Goal: Check status: Check status

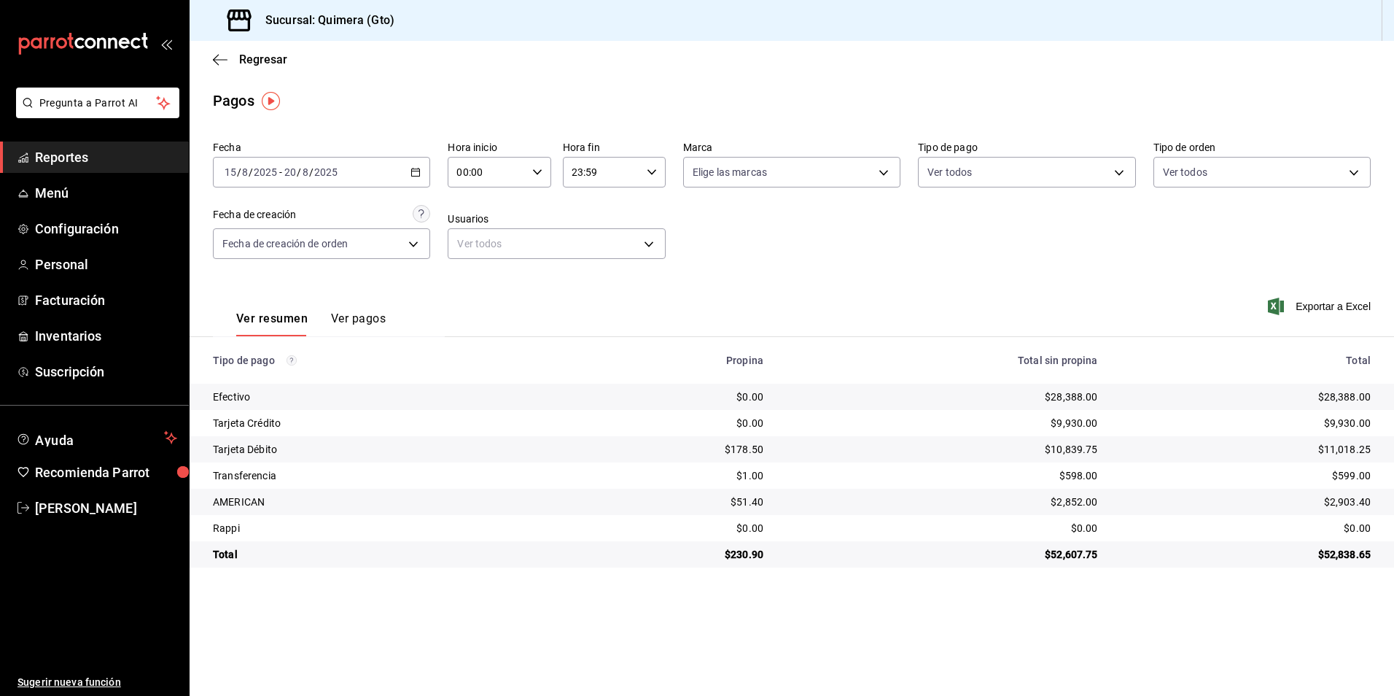
click at [114, 144] on link "Reportes" at bounding box center [94, 156] width 189 height 31
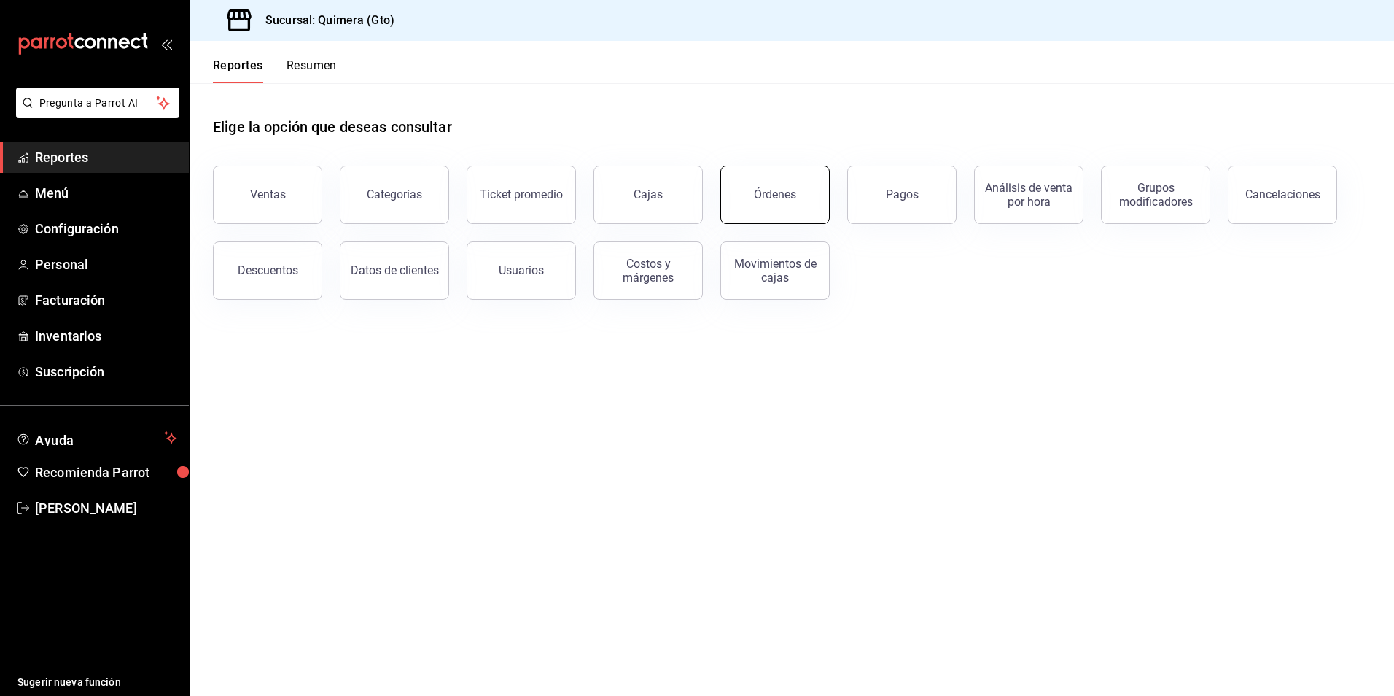
click at [829, 198] on div "Órdenes" at bounding box center [766, 186] width 127 height 76
click at [775, 166] on div "Órdenes" at bounding box center [766, 186] width 127 height 76
click at [775, 186] on button "Órdenes" at bounding box center [775, 195] width 109 height 58
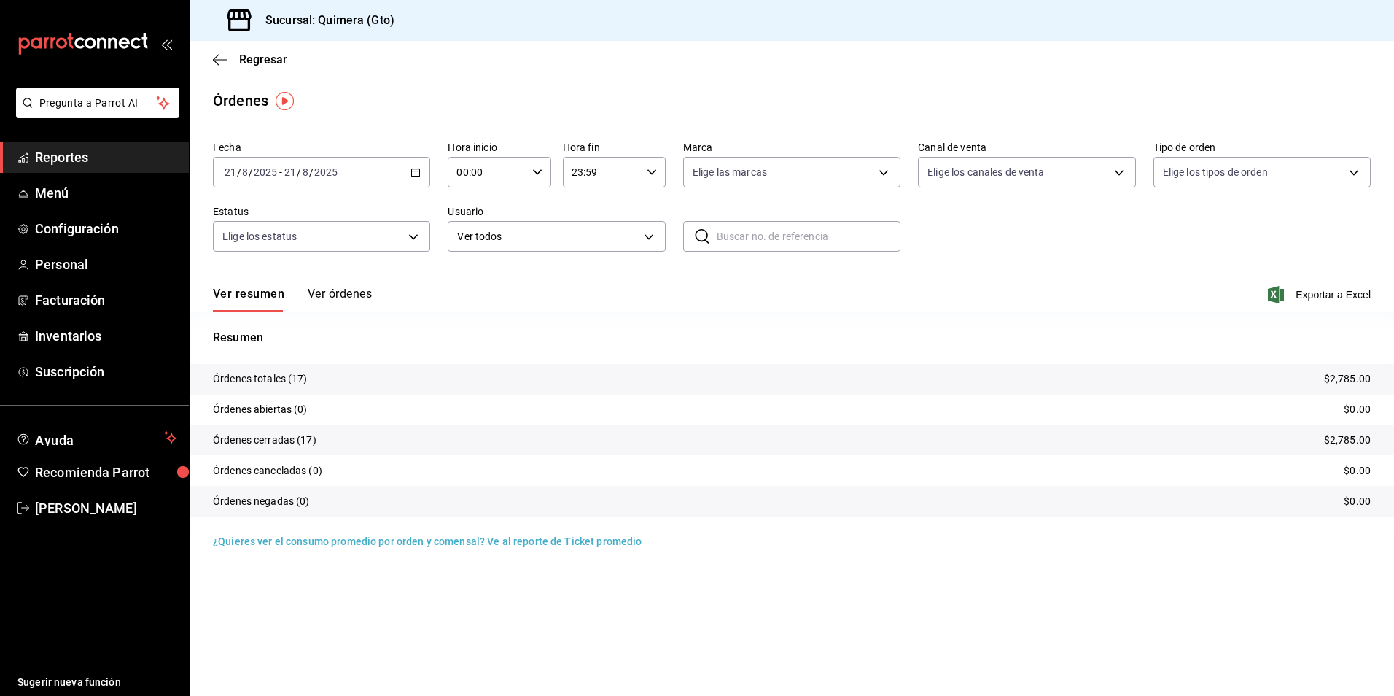
click at [412, 174] on \(Stroke\) "button" at bounding box center [415, 172] width 9 height 8
click at [309, 385] on span "Rango de fechas" at bounding box center [281, 380] width 113 height 15
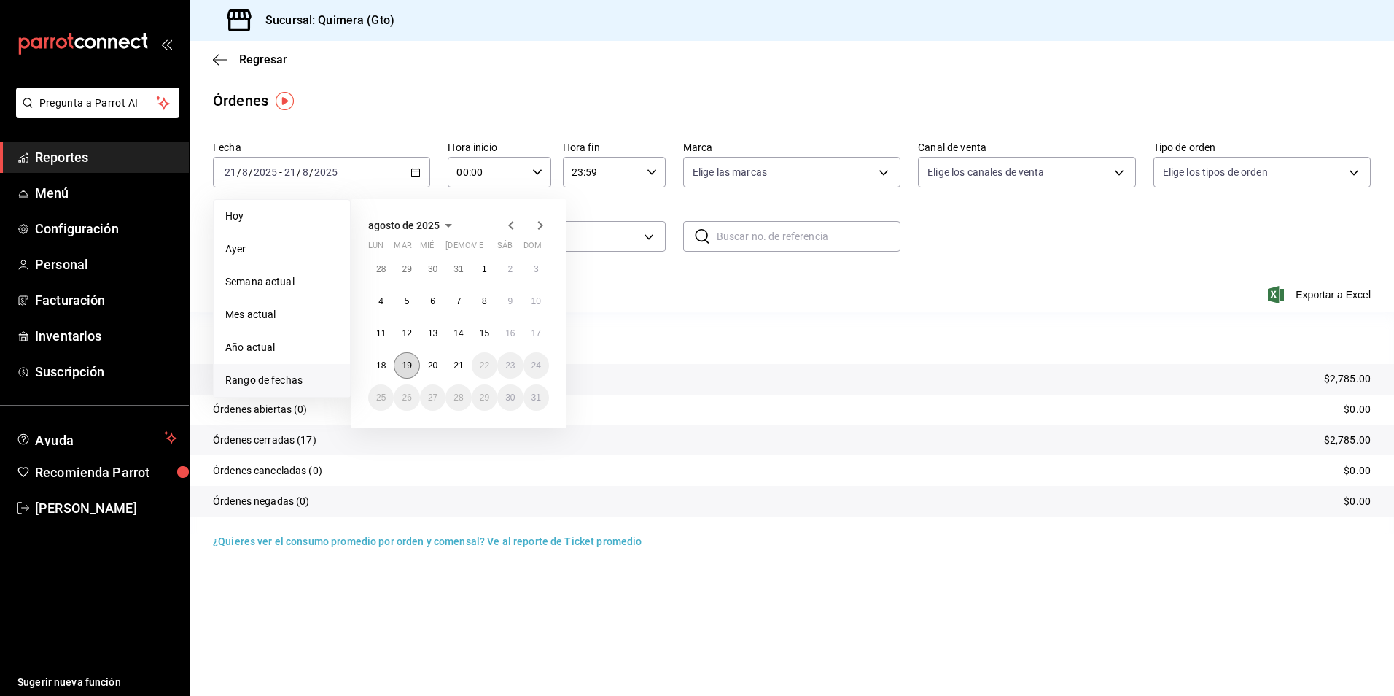
click at [416, 368] on button "19" at bounding box center [407, 365] width 26 height 26
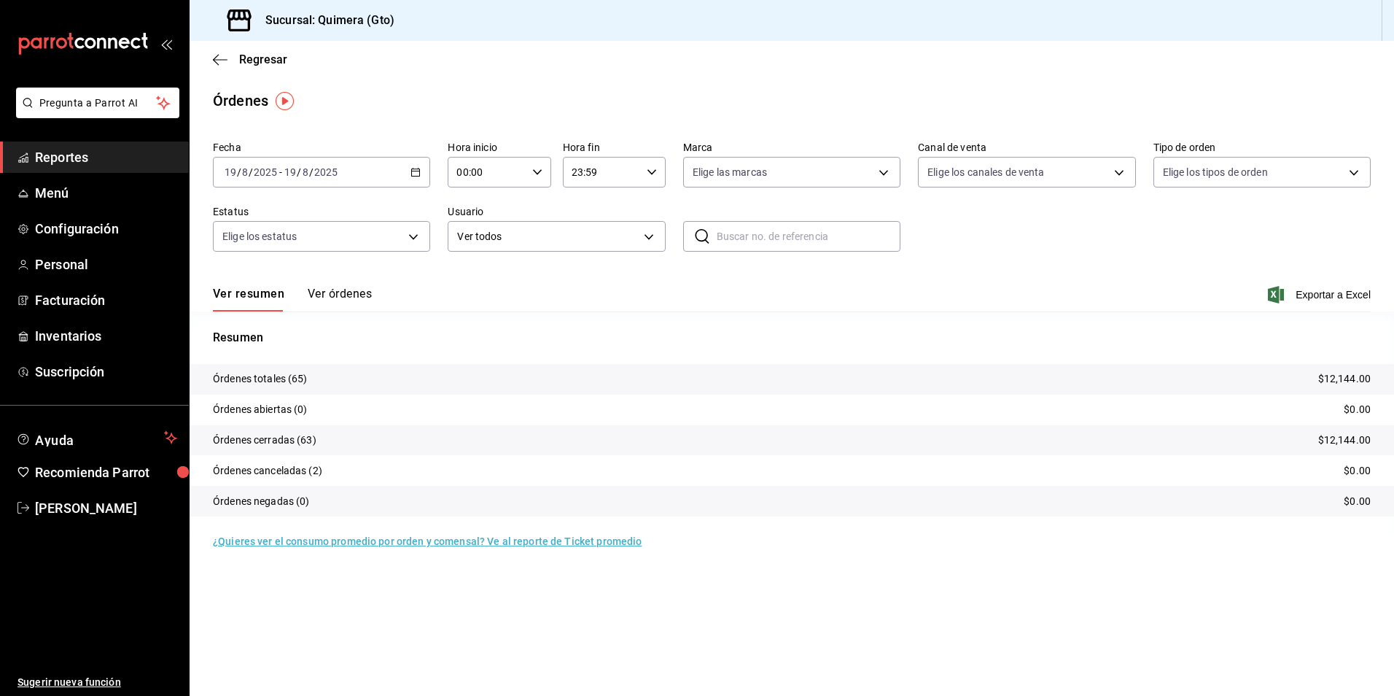
click at [346, 296] on button "Ver órdenes" at bounding box center [340, 299] width 64 height 25
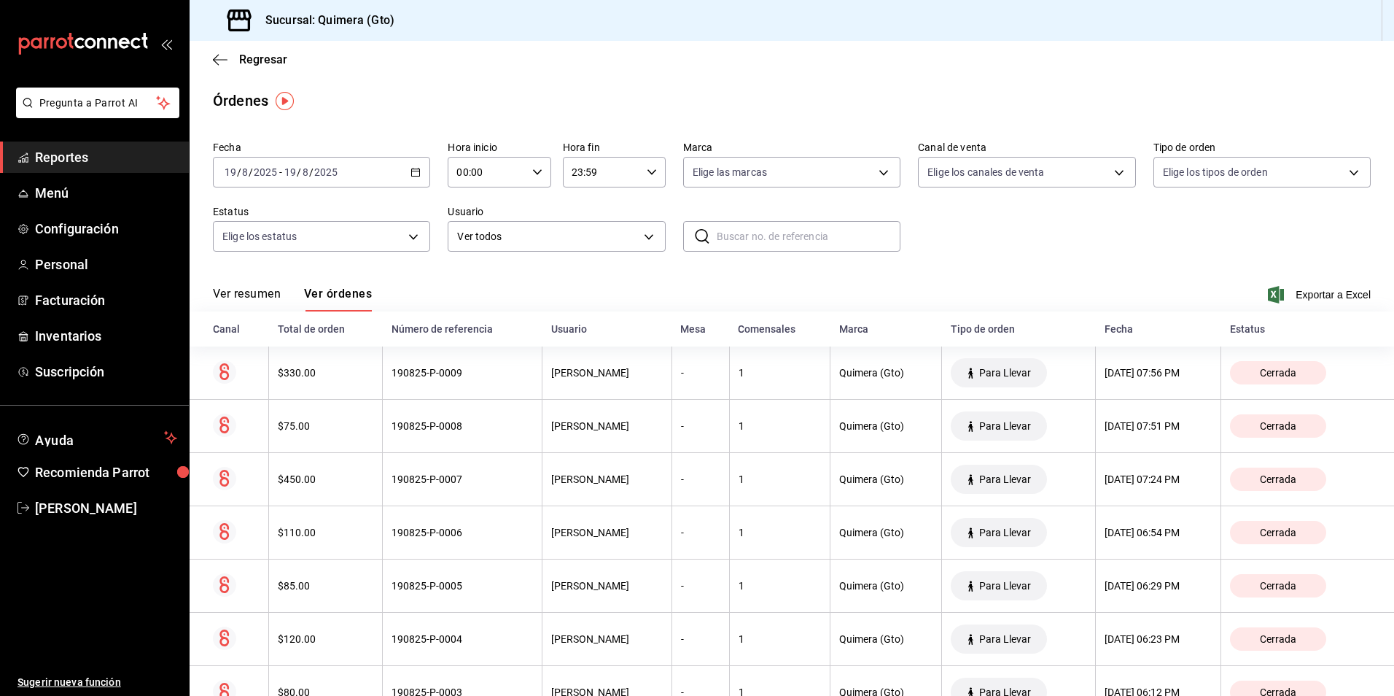
click at [500, 329] on div "Número de referencia" at bounding box center [463, 329] width 142 height 12
click at [458, 333] on div "Número de referencia" at bounding box center [463, 329] width 142 height 12
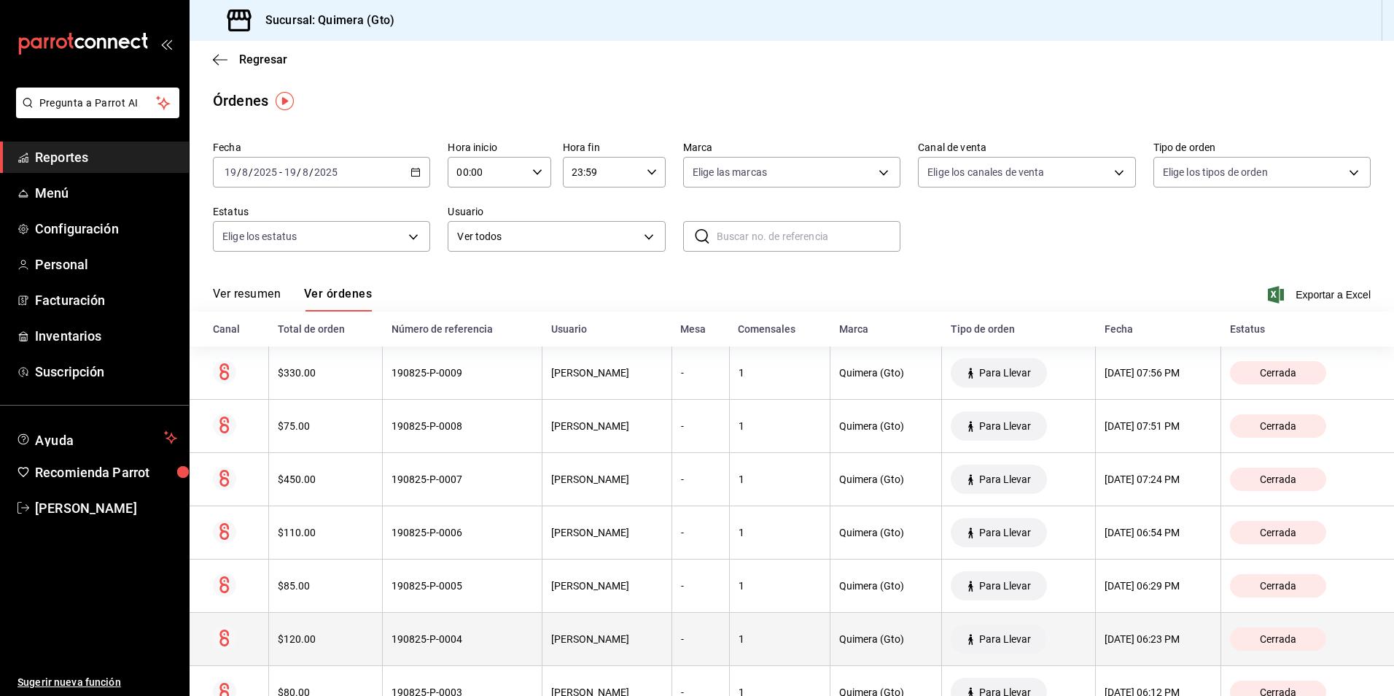
click at [513, 618] on th "190825-P-0004" at bounding box center [463, 639] width 160 height 53
